Goal: Task Accomplishment & Management: Manage account settings

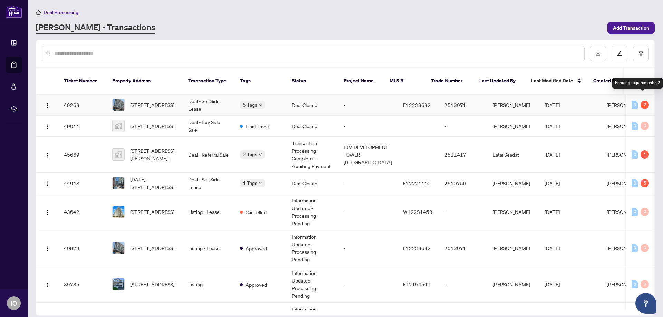
click at [644, 101] on div "2" at bounding box center [645, 105] width 8 height 8
click at [642, 101] on div "2" at bounding box center [645, 105] width 8 height 8
click at [150, 101] on span "[STREET_ADDRESS]" at bounding box center [152, 105] width 44 height 8
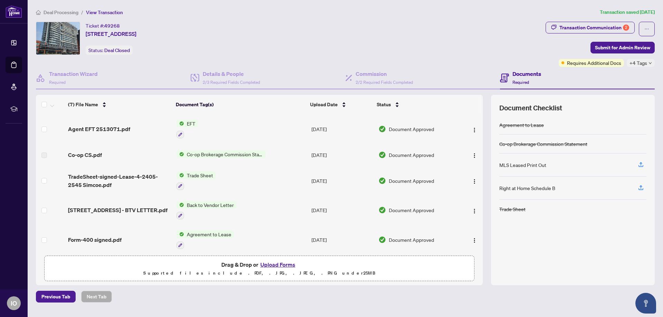
click at [189, 123] on span "EFT" at bounding box center [191, 124] width 14 height 8
click at [249, 176] on td "Trade Sheet" at bounding box center [241, 181] width 135 height 30
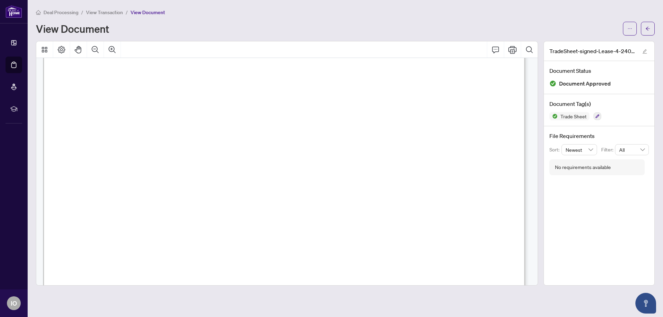
scroll to position [173, 0]
